Goal: Check status: Check status

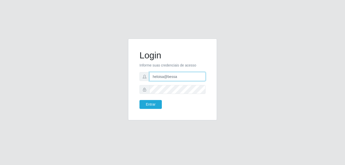
click at [177, 78] on input "heloisa@bessa" at bounding box center [177, 76] width 56 height 9
type input "Raissa@B9"
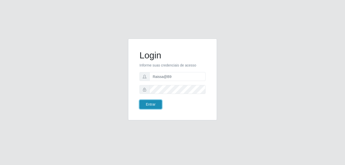
click at [154, 102] on button "Entrar" at bounding box center [150, 104] width 22 height 9
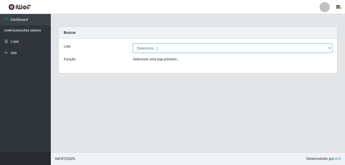
click at [326, 48] on select "[Selecione...] Bemais Supermercados - B9 Bessa" at bounding box center [232, 48] width 199 height 9
select select "410"
click at [133, 44] on select "[Selecione...] Bemais Supermercados - B9 Bessa" at bounding box center [232, 48] width 199 height 9
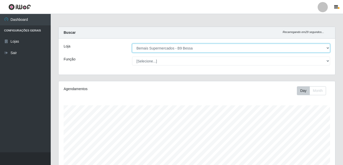
scroll to position [105, 277]
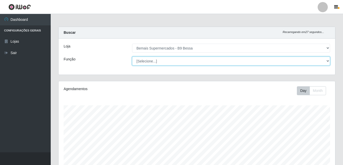
click at [327, 59] on select "[Selecione...] ASG ASG + ASG ++ Auxiliar de Estoque Auxiliar de [GEOGRAPHIC_DAT…" at bounding box center [231, 61] width 198 height 9
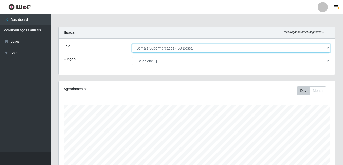
click at [279, 46] on select "[Selecione...] Bemais Supermercados - B9 Bessa" at bounding box center [231, 48] width 198 height 9
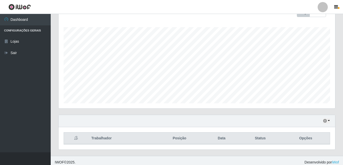
scroll to position [82, 0]
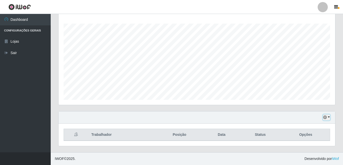
click at [328, 117] on button "button" at bounding box center [326, 117] width 7 height 6
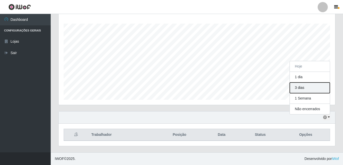
click at [320, 89] on button "3 dias" at bounding box center [310, 87] width 40 height 11
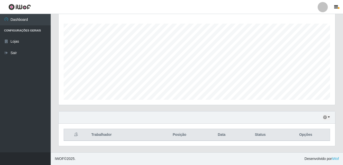
click at [330, 117] on div "Hoje 1 dia 3 dias 1 Semana Não encerrados" at bounding box center [197, 117] width 277 height 12
click at [330, 117] on button "button" at bounding box center [326, 117] width 7 height 6
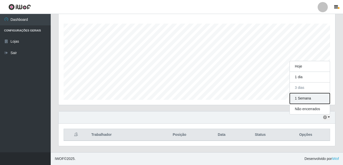
click at [320, 99] on button "1 Semana" at bounding box center [310, 98] width 40 height 11
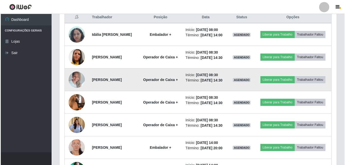
scroll to position [190, 0]
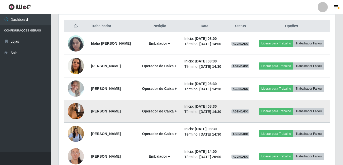
click at [76, 123] on img at bounding box center [76, 111] width 16 height 29
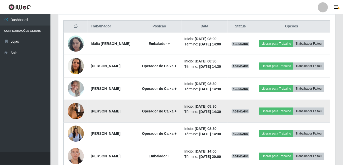
scroll to position [105, 274]
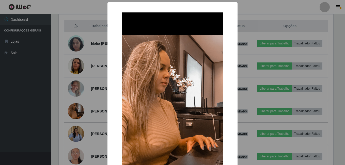
click at [75, 124] on div "× OK Cancel" at bounding box center [172, 82] width 345 height 165
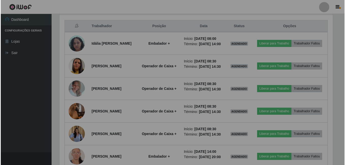
scroll to position [105, 277]
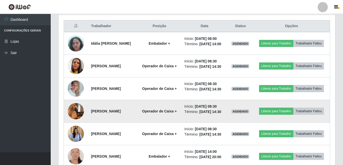
click at [75, 123] on img at bounding box center [76, 111] width 16 height 29
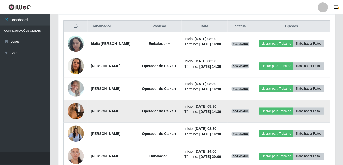
scroll to position [105, 274]
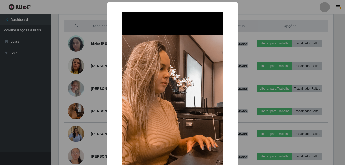
click at [75, 124] on div "× OK Cancel" at bounding box center [172, 82] width 345 height 165
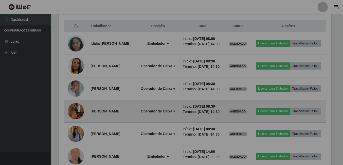
scroll to position [105, 277]
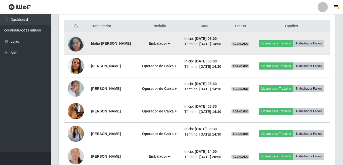
click at [75, 53] on img at bounding box center [76, 43] width 16 height 22
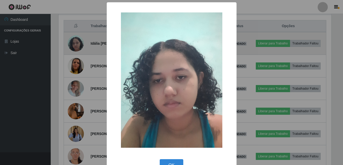
scroll to position [105, 274]
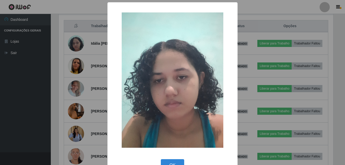
click at [75, 52] on div "× OK Cancel" at bounding box center [172, 82] width 345 height 165
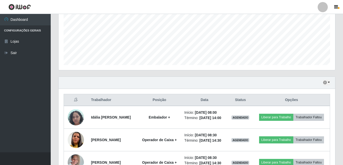
scroll to position [114, 0]
